Goal: Task Accomplishment & Management: Manage account settings

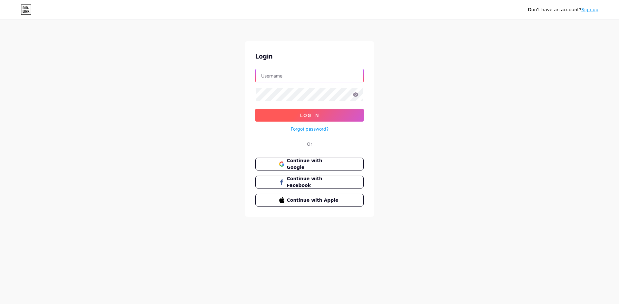
type input "[EMAIL_ADDRESS][DOMAIN_NAME]"
click at [313, 115] on span "Log In" at bounding box center [309, 115] width 19 height 5
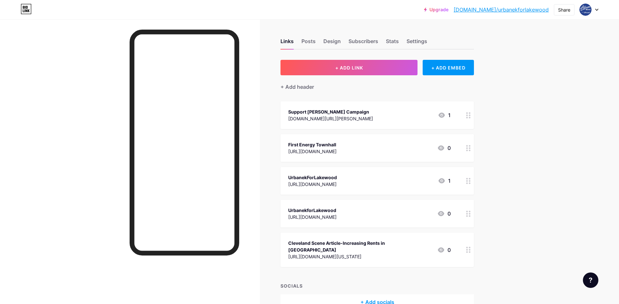
click at [469, 180] on circle at bounding box center [470, 181] width 2 height 2
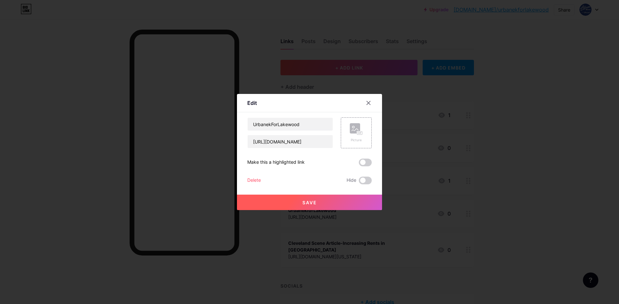
click at [256, 179] on div "Delete" at bounding box center [254, 181] width 14 height 8
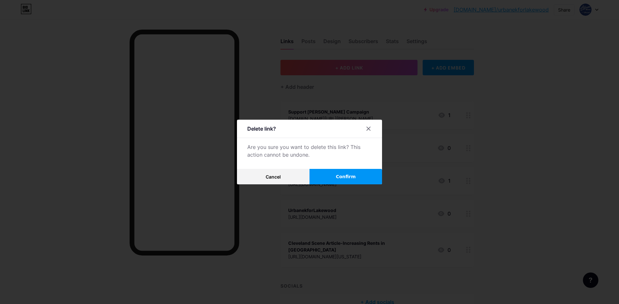
click at [314, 179] on button "Confirm" at bounding box center [345, 176] width 72 height 15
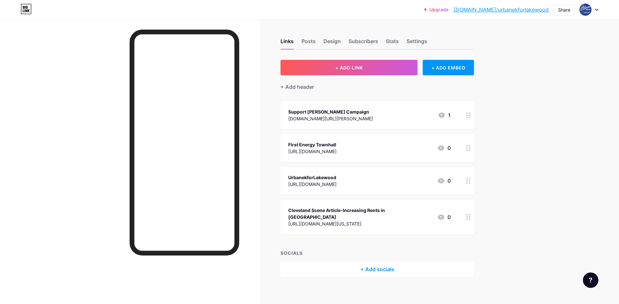
click at [467, 214] on icon at bounding box center [468, 217] width 5 height 6
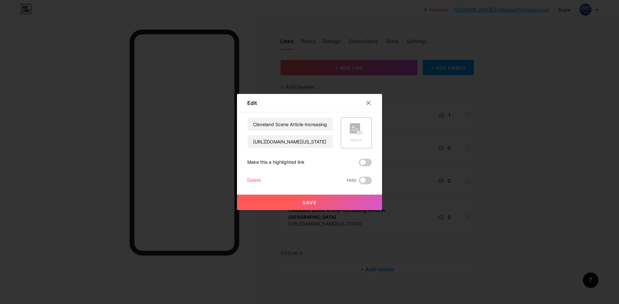
click at [257, 182] on div "Delete" at bounding box center [254, 181] width 14 height 8
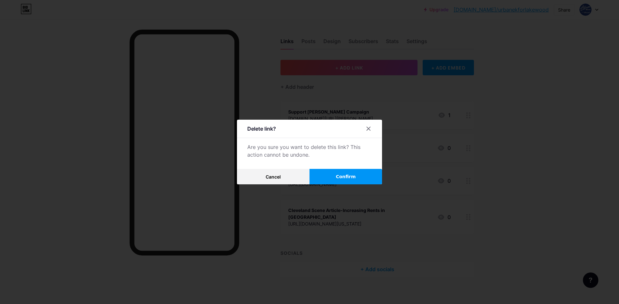
click at [361, 176] on button "Confirm" at bounding box center [345, 176] width 72 height 15
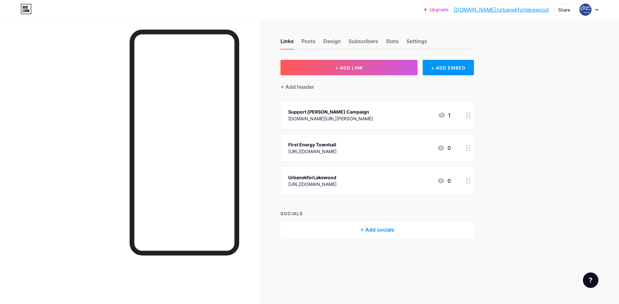
click at [389, 230] on div "+ Add socials" at bounding box center [376, 229] width 193 height 15
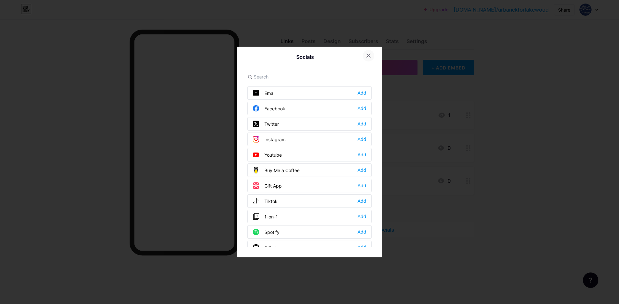
click at [368, 56] on icon at bounding box center [369, 56] width 4 height 4
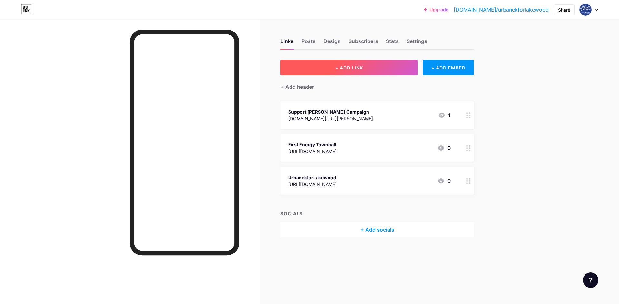
click at [362, 67] on span "+ ADD LINK" at bounding box center [349, 67] width 28 height 5
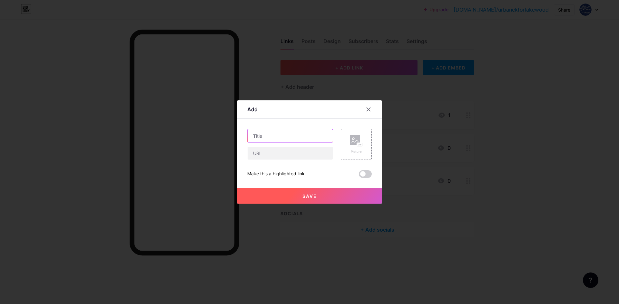
click at [280, 138] on input "text" at bounding box center [289, 136] width 85 height 13
type input "Sign up for a Campaign Sign"
click at [283, 155] on input "text" at bounding box center [289, 153] width 85 height 13
paste input "[URL][DOMAIN_NAME]"
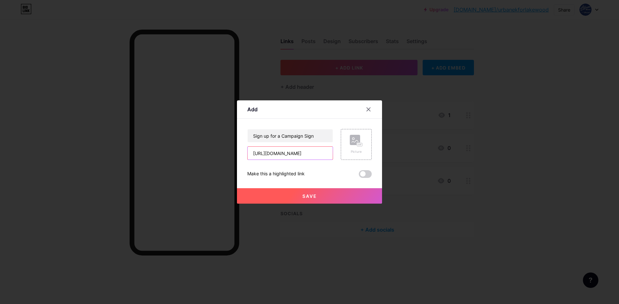
type input "[URL][DOMAIN_NAME]"
click at [321, 195] on button "Save" at bounding box center [309, 195] width 145 height 15
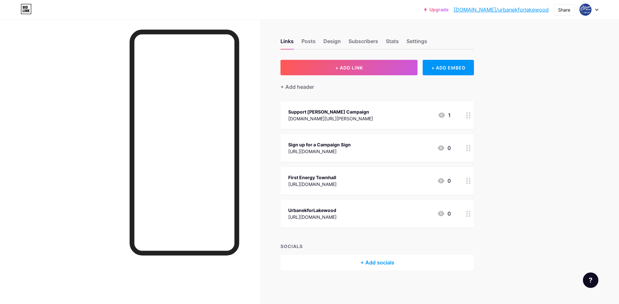
click at [394, 76] on div "+ Add header" at bounding box center [376, 83] width 193 height 16
click at [392, 72] on button "+ ADD LINK" at bounding box center [348, 67] width 137 height 15
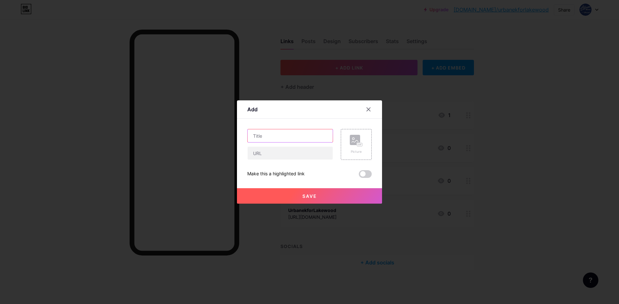
click at [276, 139] on input "text" at bounding box center [289, 136] width 85 height 13
type input "Outdoor Yoga Fundraiser to Benefit [PERSON_NAME] for [GEOGRAPHIC_DATA]"
click at [266, 156] on input "text" at bounding box center [289, 153] width 85 height 13
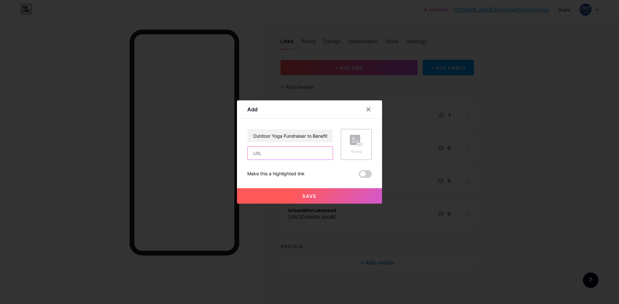
paste input "[URL][DOMAIN_NAME]"
type input "[URL][DOMAIN_NAME]"
click at [319, 196] on button "Save" at bounding box center [309, 195] width 145 height 15
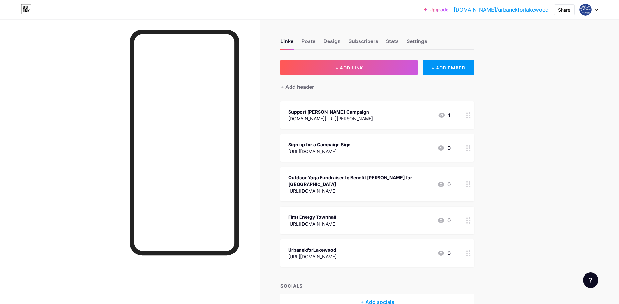
click at [549, 134] on div "Upgrade [DOMAIN_NAME]/urbane... [DOMAIN_NAME]/urbanekforlakewood Share Switch a…" at bounding box center [309, 171] width 619 height 342
click at [362, 69] on span "+ ADD LINK" at bounding box center [349, 67] width 28 height 5
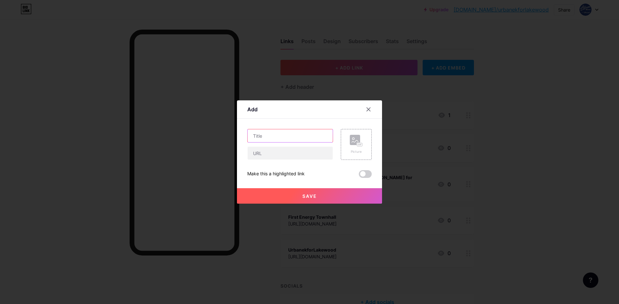
click at [289, 139] on input "text" at bounding box center [289, 136] width 85 height 13
type input "Lakewood Observer Article"
type input "V"
paste input "[URL][DOMAIN_NAME]"
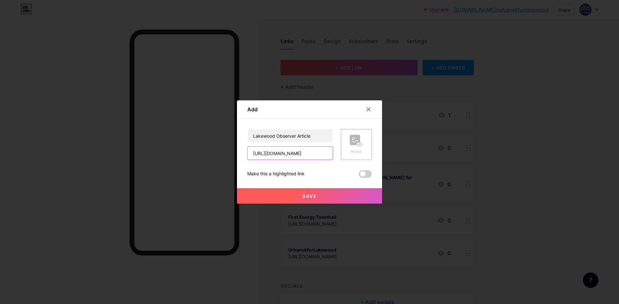
type input "[URL][DOMAIN_NAME]"
click at [307, 195] on span "Save" at bounding box center [309, 196] width 14 height 5
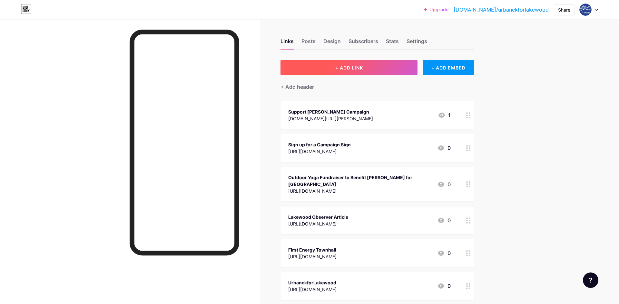
click at [369, 63] on button "+ ADD LINK" at bounding box center [348, 67] width 137 height 15
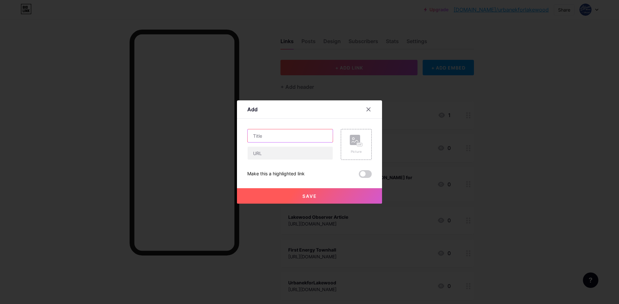
click at [277, 139] on input "text" at bounding box center [289, 136] width 85 height 13
paste input "[URL][DOMAIN_NAME][PERSON_NAME]"
type input "[URL][DOMAIN_NAME][PERSON_NAME]"
drag, startPoint x: 330, startPoint y: 137, endPoint x: 169, endPoint y: 148, distance: 161.4
click at [169, 148] on div "Add Content YouTube Play YouTube video without leaving your page. ADD Vimeo Pla…" at bounding box center [309, 152] width 619 height 304
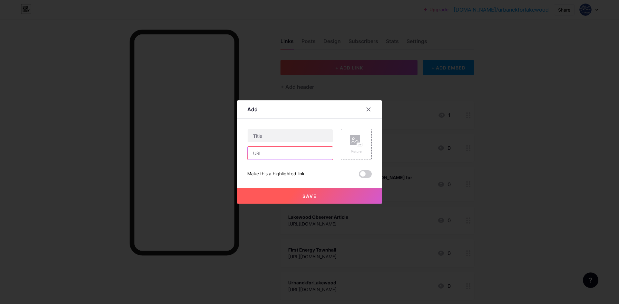
click at [263, 150] on input "text" at bounding box center [289, 153] width 85 height 13
paste input "[URL][DOMAIN_NAME][PERSON_NAME]"
type input "[URL][DOMAIN_NAME][PERSON_NAME]"
click at [276, 140] on input "text" at bounding box center [289, 136] width 85 height 13
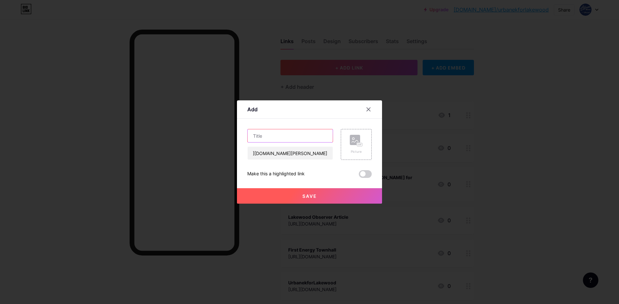
scroll to position [0, 0]
type input "The Land Candidate Profile"
click at [328, 195] on button "Save" at bounding box center [309, 195] width 145 height 15
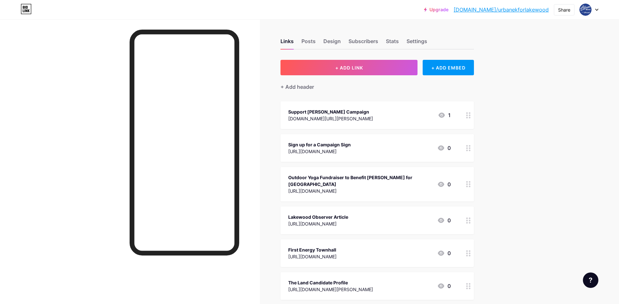
drag, startPoint x: 345, startPoint y: 288, endPoint x: 339, endPoint y: 227, distance: 61.5
click at [339, 227] on span "Support [PERSON_NAME] Campaign [DOMAIN_NAME][URL][PERSON_NAME] 1 Sign up for a …" at bounding box center [376, 217] width 193 height 232
click at [563, 11] on div "Share" at bounding box center [564, 9] width 12 height 7
click at [543, 29] on div "Copy link" at bounding box center [526, 32] width 96 height 15
click at [546, 48] on div "Get my QR code" at bounding box center [526, 48] width 96 height 15
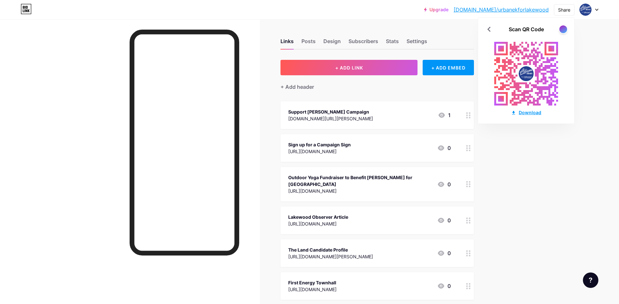
click at [527, 113] on div "Download" at bounding box center [526, 112] width 30 height 7
click at [564, 10] on div "Share" at bounding box center [564, 9] width 12 height 7
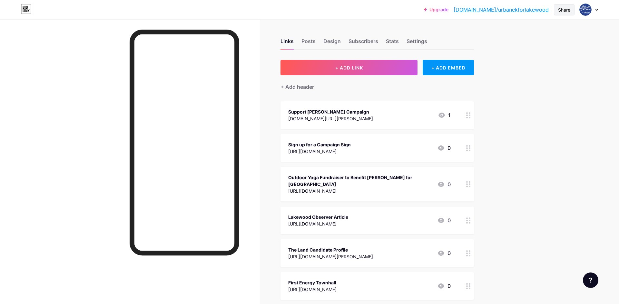
click at [565, 10] on div "Share" at bounding box center [564, 9] width 12 height 7
click at [529, 34] on div "Copy link" at bounding box center [526, 32] width 96 height 15
